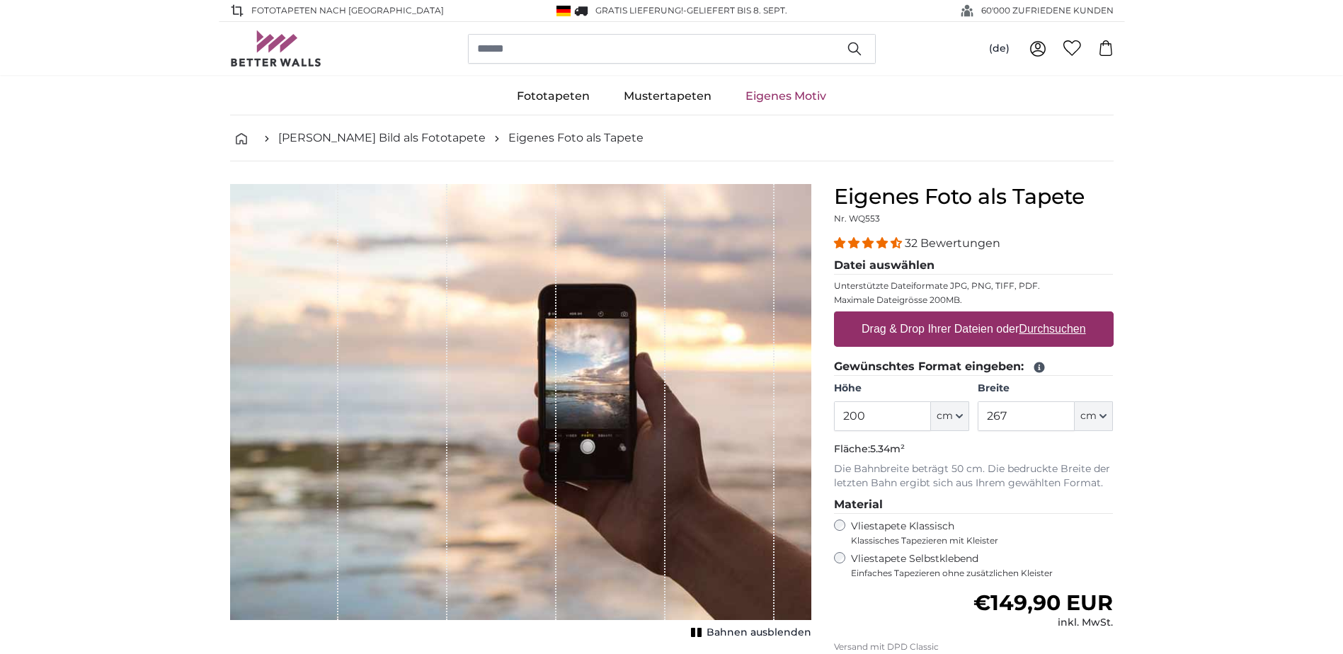
click at [910, 339] on label "Drag & Drop Ihrer Dateien oder Durchsuchen" at bounding box center [974, 329] width 236 height 28
click at [910, 316] on input "Drag & Drop Ihrer Dateien oder Durchsuchen" at bounding box center [974, 313] width 280 height 4
type input "**********"
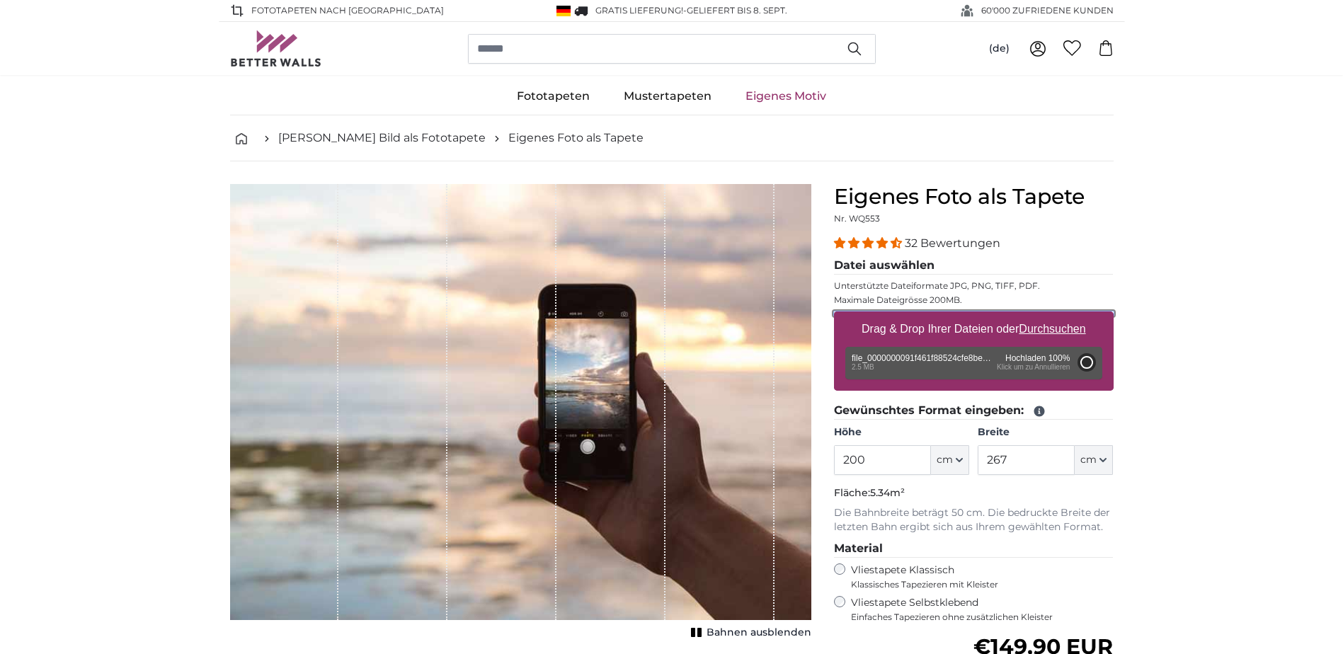
type input "98.5"
type input "66"
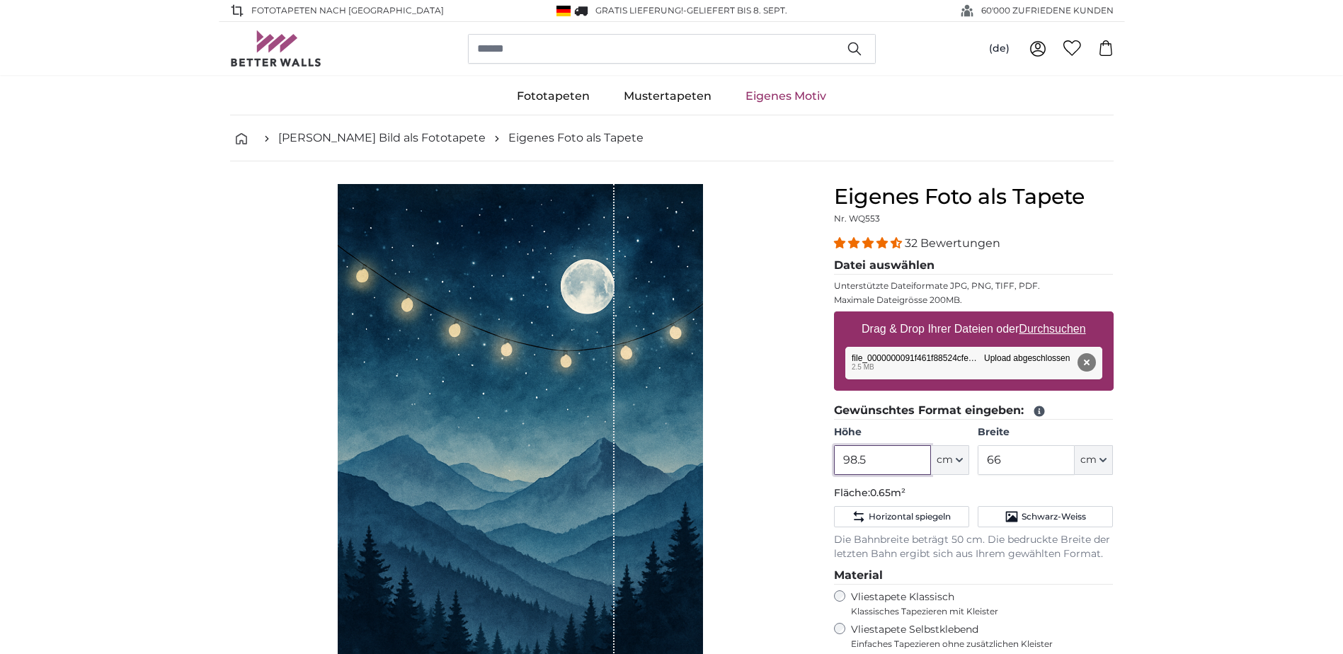
drag, startPoint x: 886, startPoint y: 457, endPoint x: 813, endPoint y: 451, distance: 72.5
click at [813, 451] on product-detail "Abbrechen Bild zuschneiden Bahnen ausblenden Eigenes Foto als Tapete Nr. WQ553 …" at bounding box center [672, 526] width 906 height 731
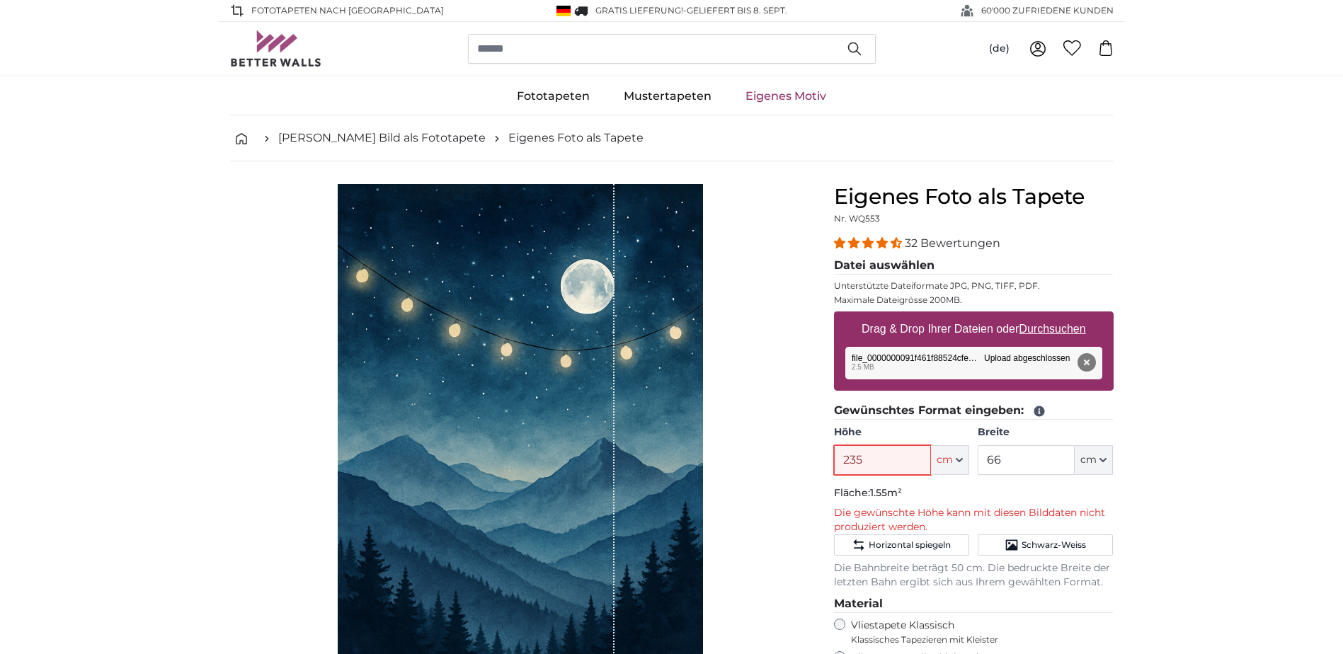
type input "235"
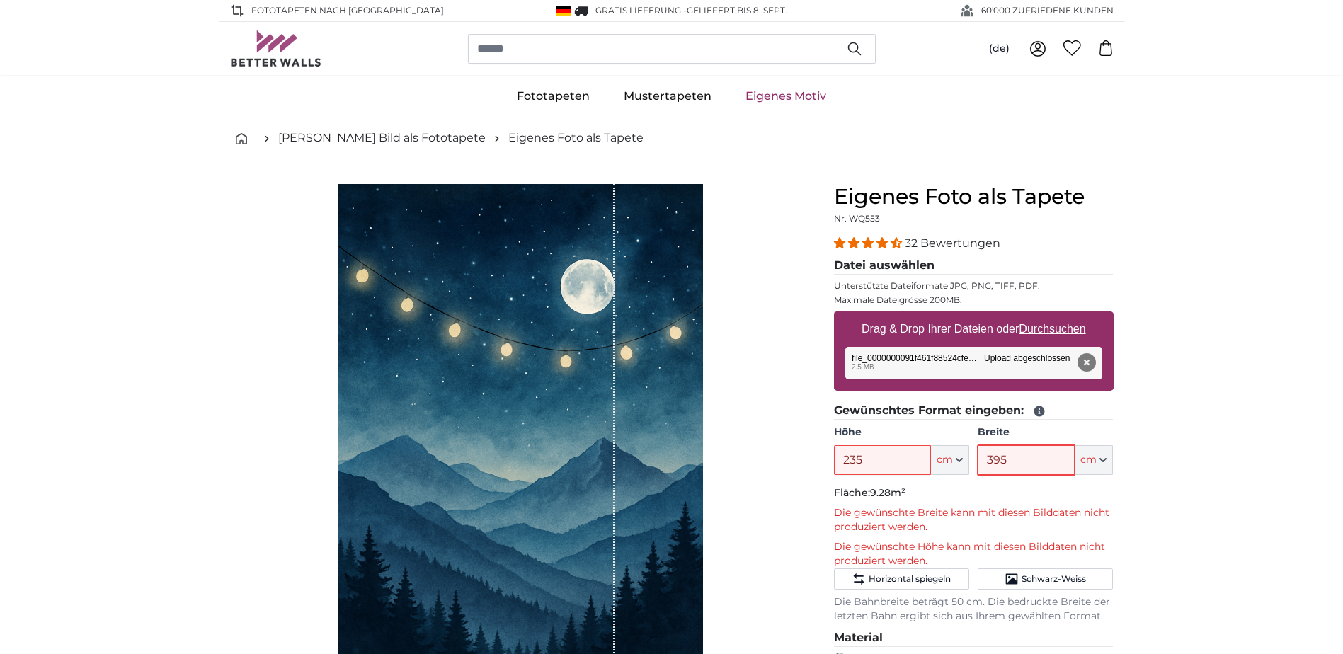
type input "395"
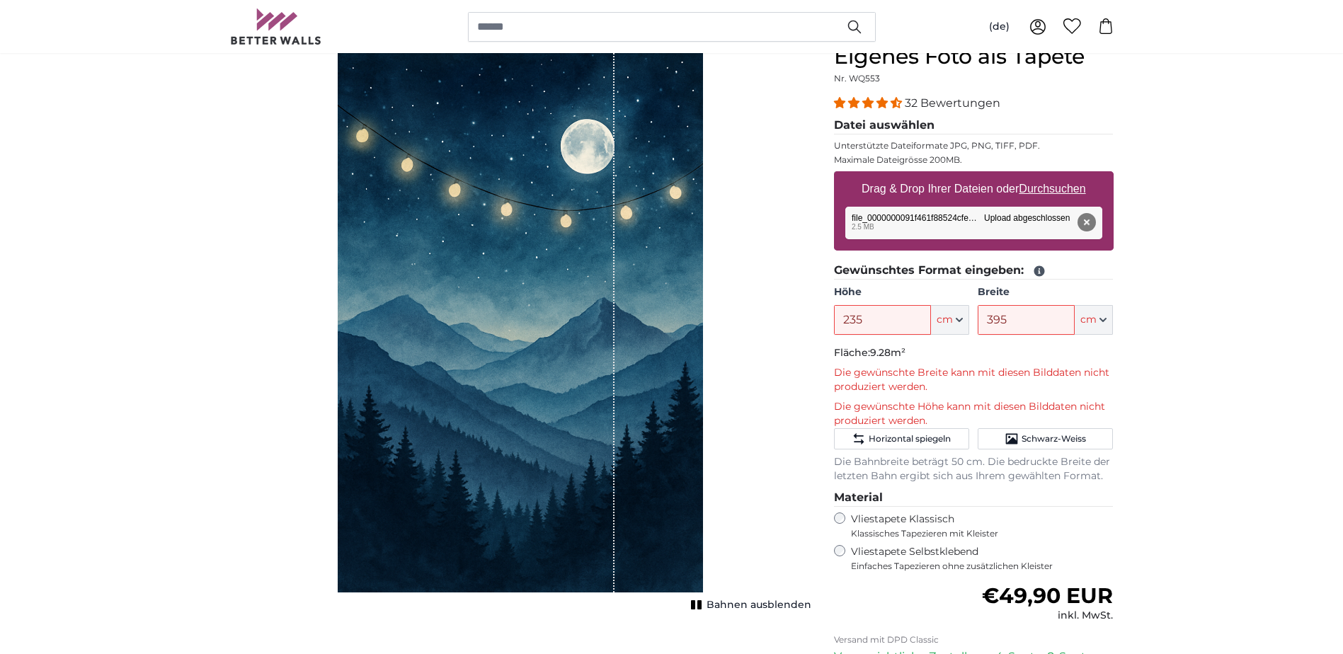
scroll to position [142, 0]
